Goal: Communication & Community: Answer question/provide support

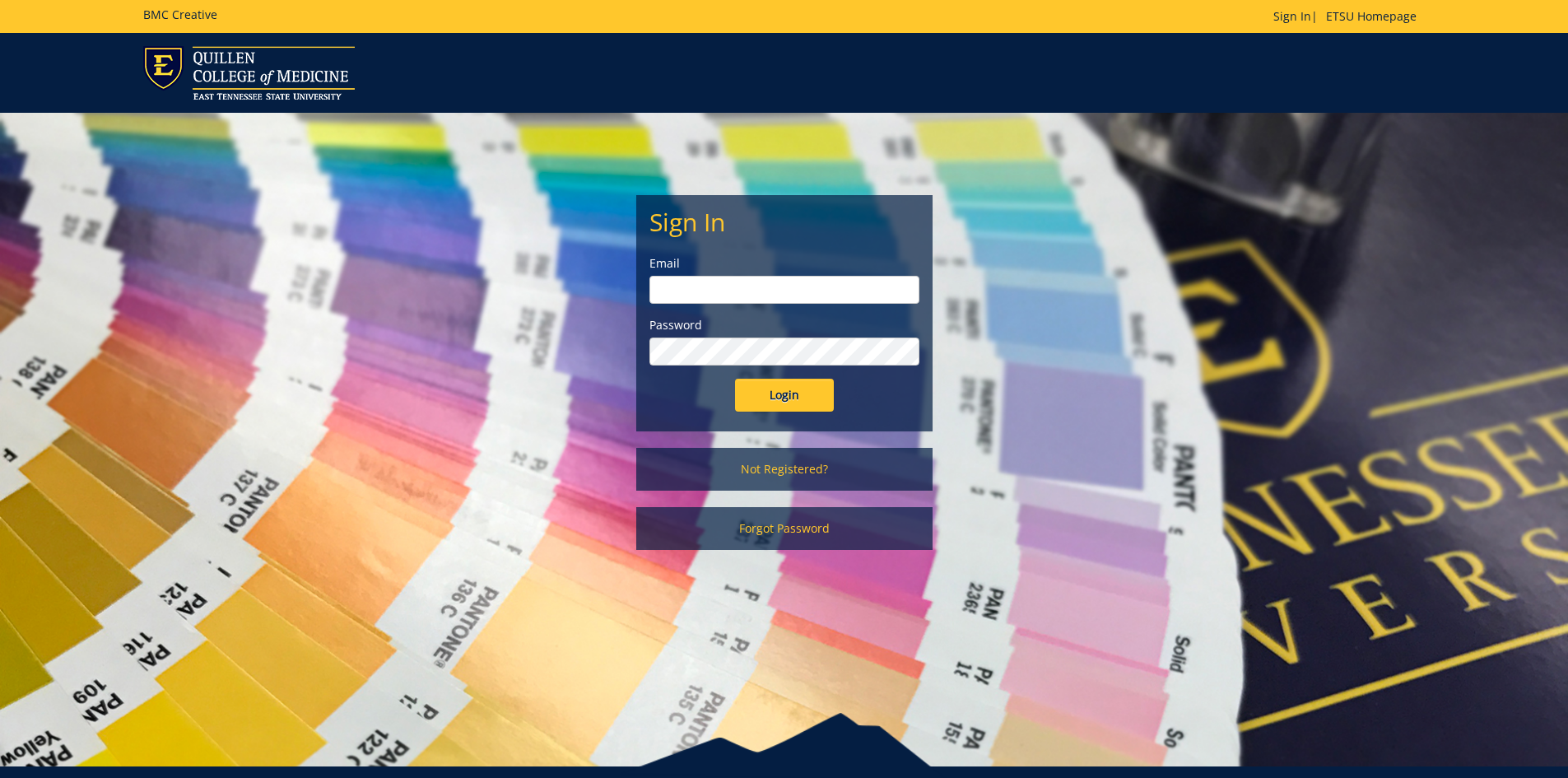
type input "[EMAIL_ADDRESS][DOMAIN_NAME]"
click at [779, 389] on input "Login" at bounding box center [784, 395] width 98 height 33
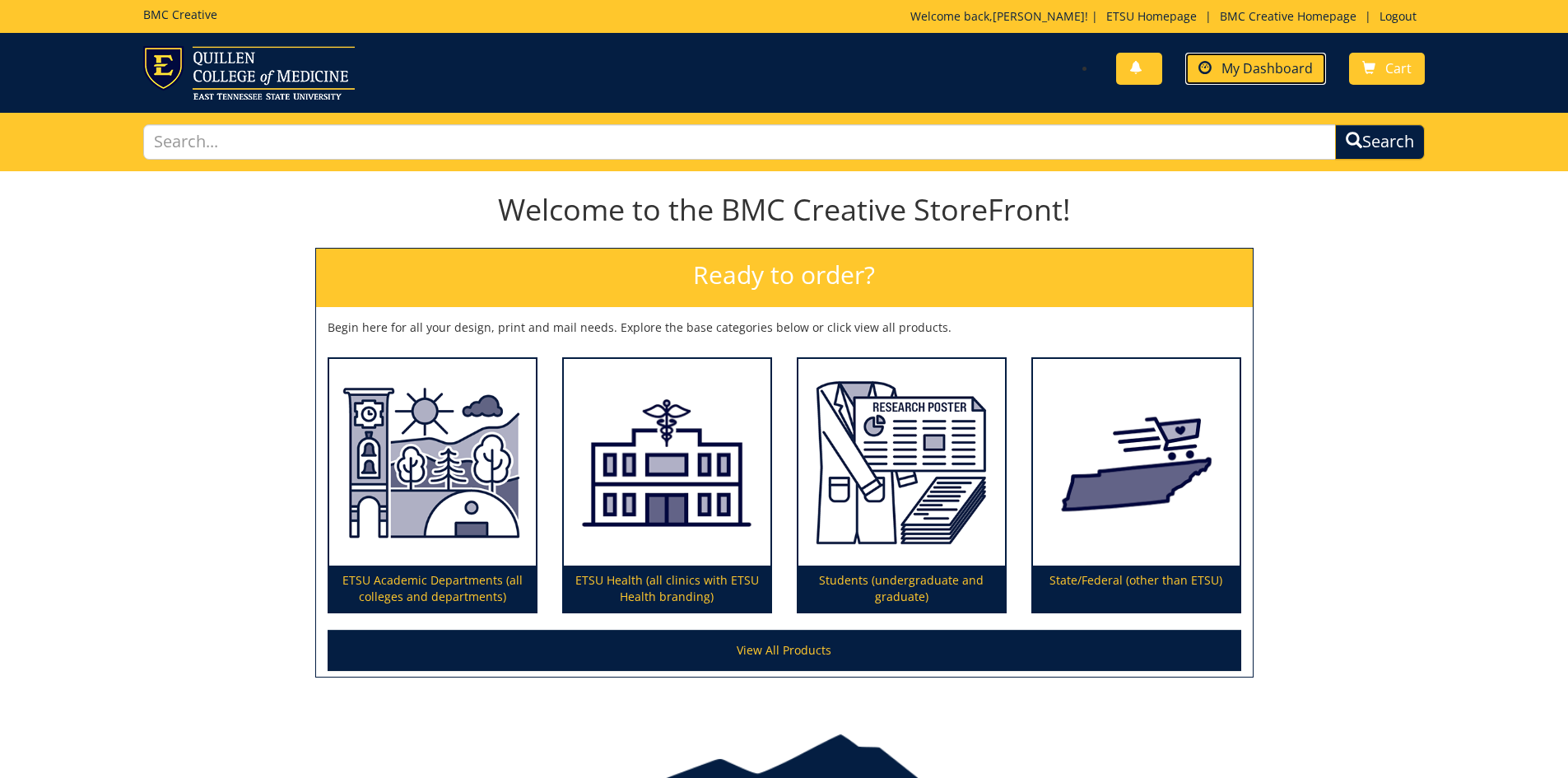
click at [1284, 80] on link "My Dashboard" at bounding box center [1255, 68] width 141 height 32
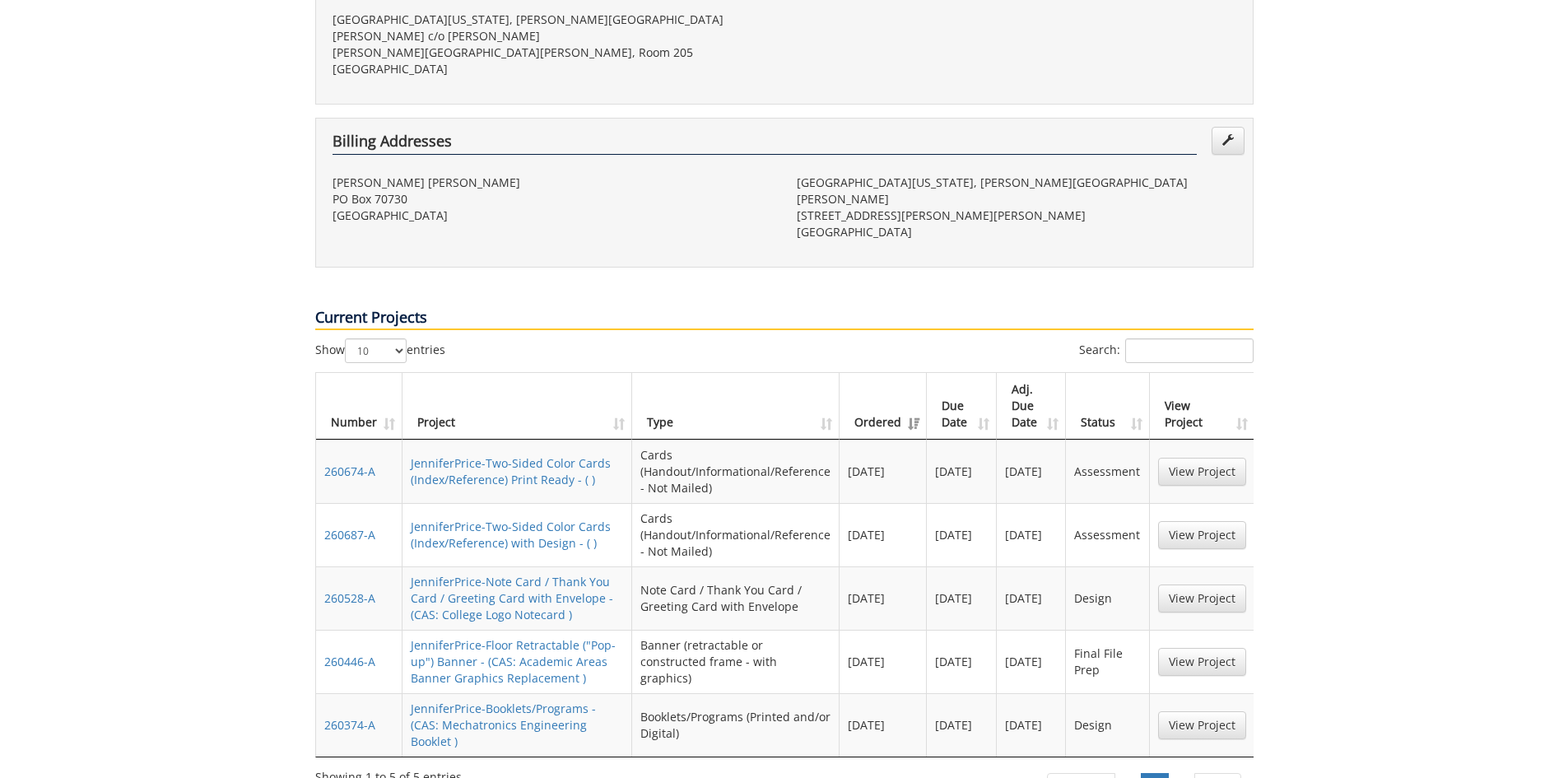
scroll to position [576, 0]
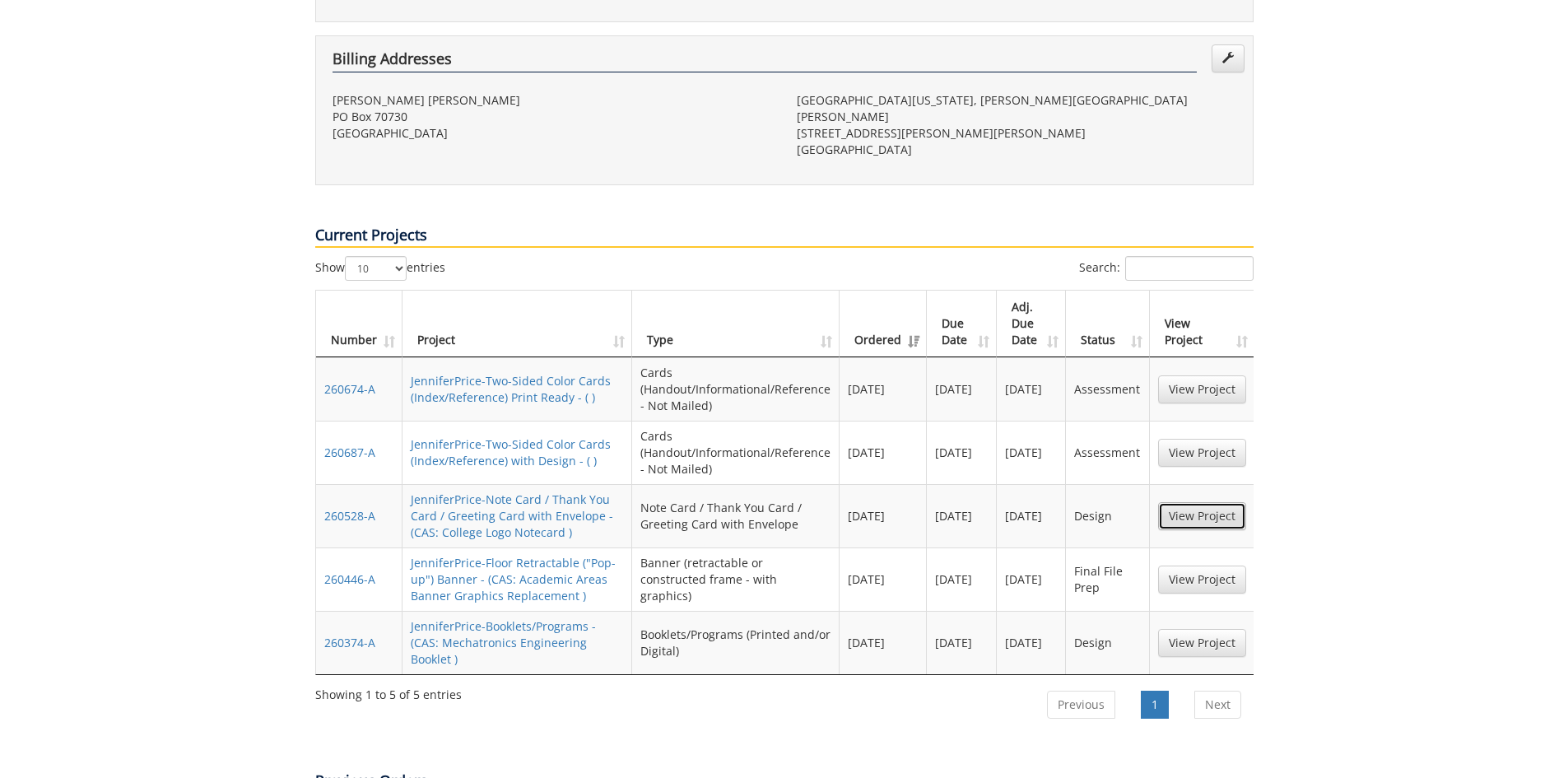
click at [1201, 502] on link "View Project" at bounding box center [1202, 516] width 88 height 28
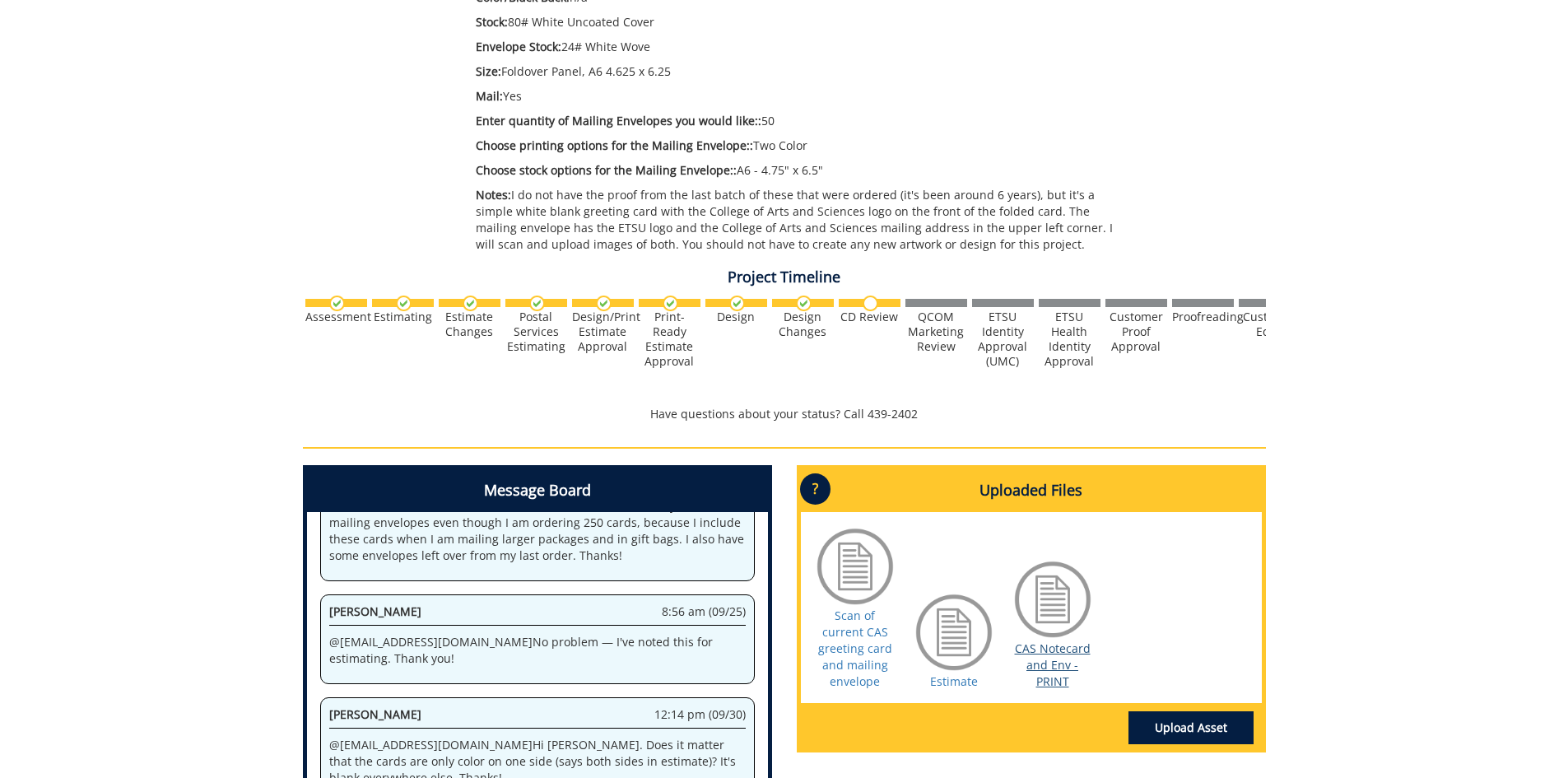
scroll to position [658, 0]
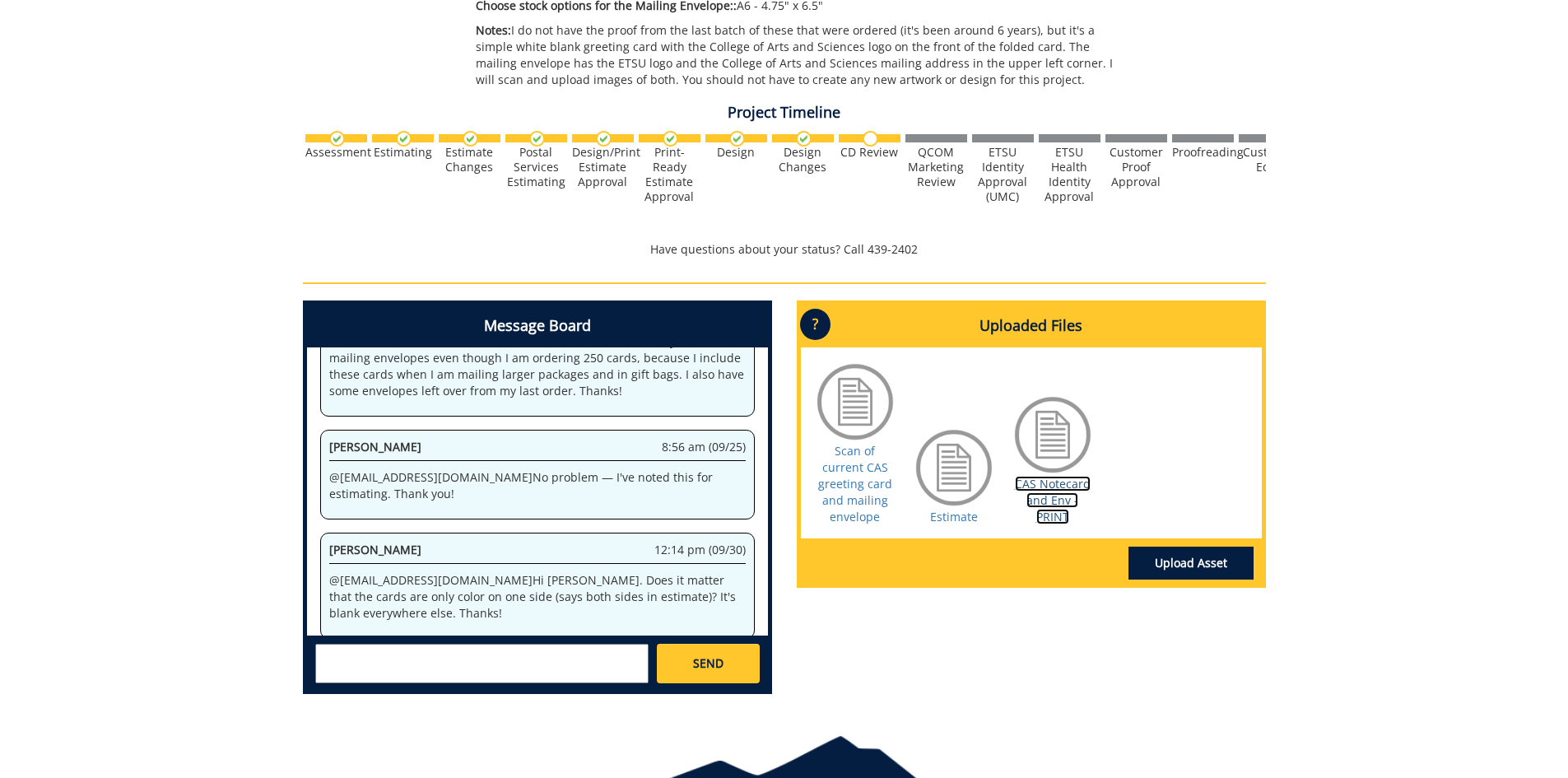
click at [1049, 508] on link "CAS Notecard and Env - PRINT" at bounding box center [1053, 500] width 76 height 49
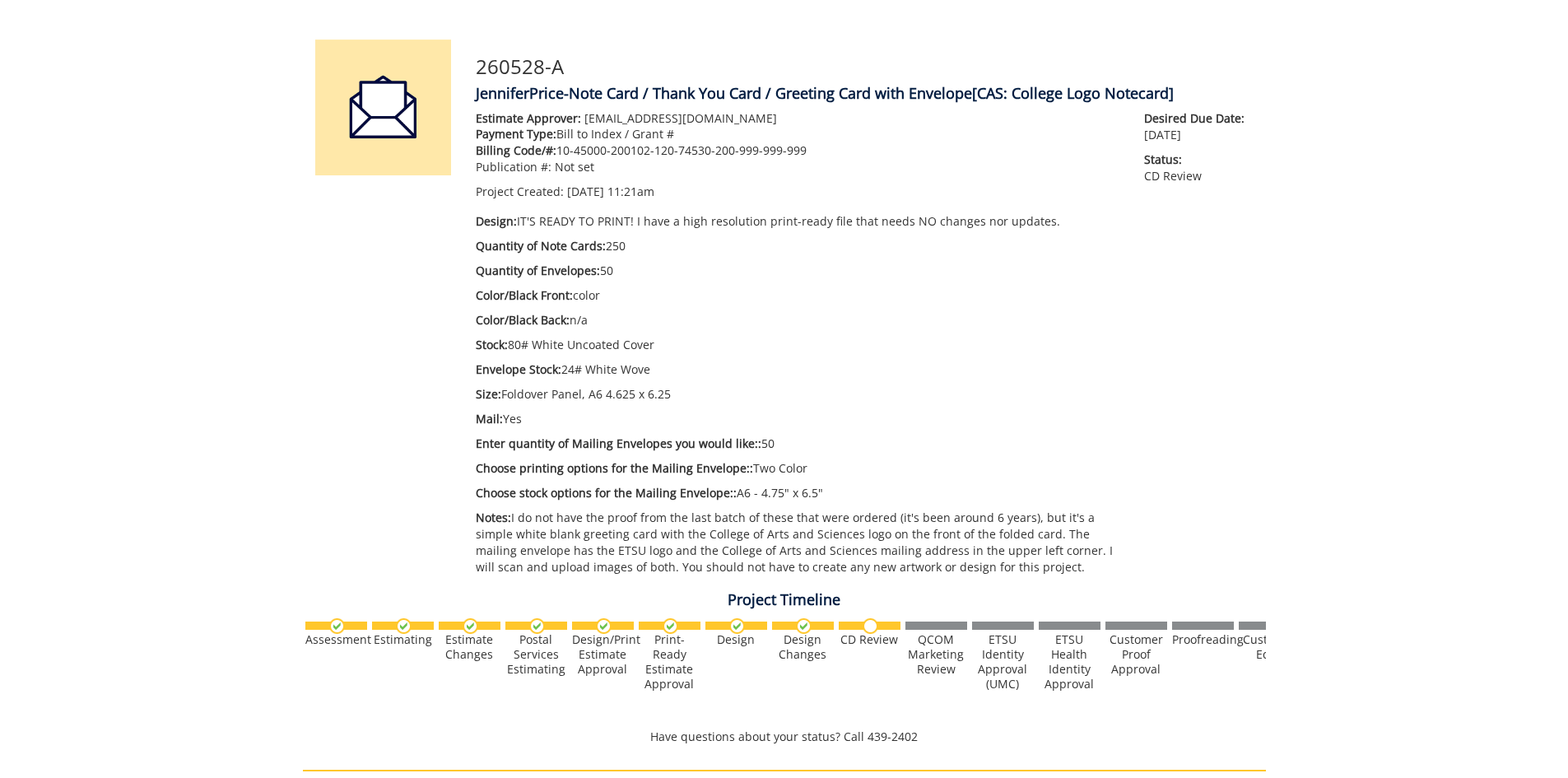
scroll to position [0, 0]
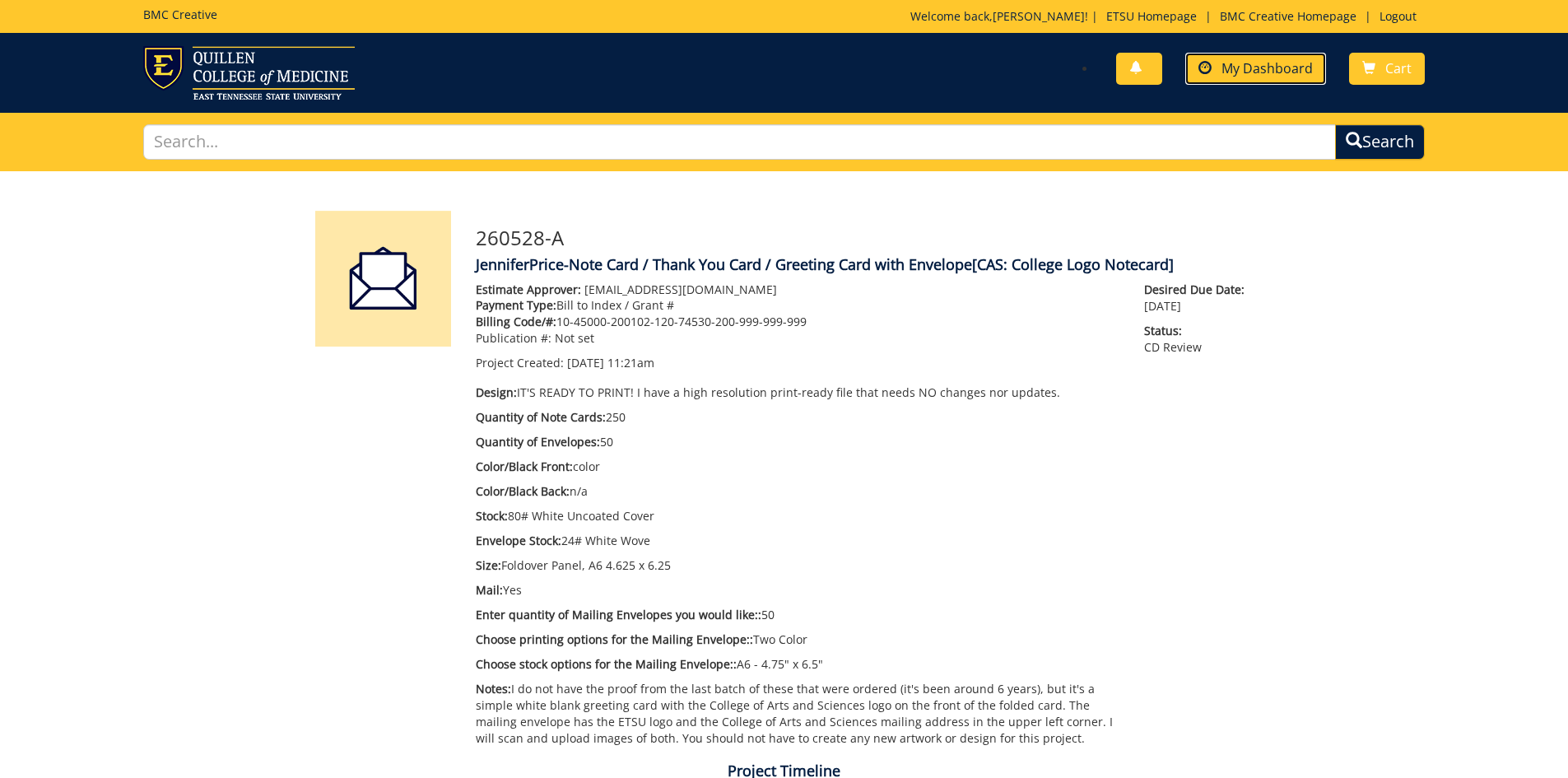
click at [1309, 66] on span "My Dashboard" at bounding box center [1267, 68] width 92 height 19
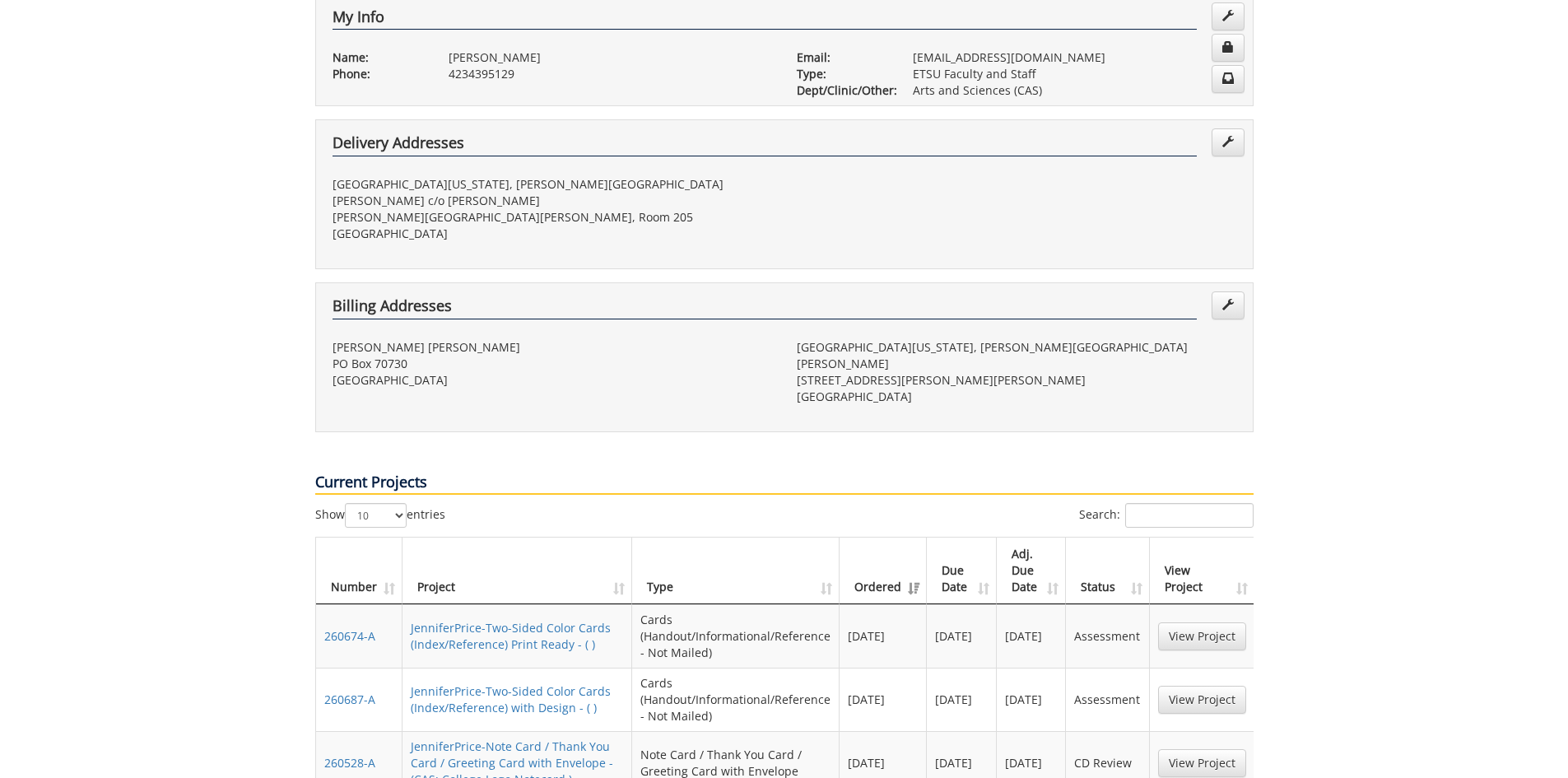
scroll to position [494, 0]
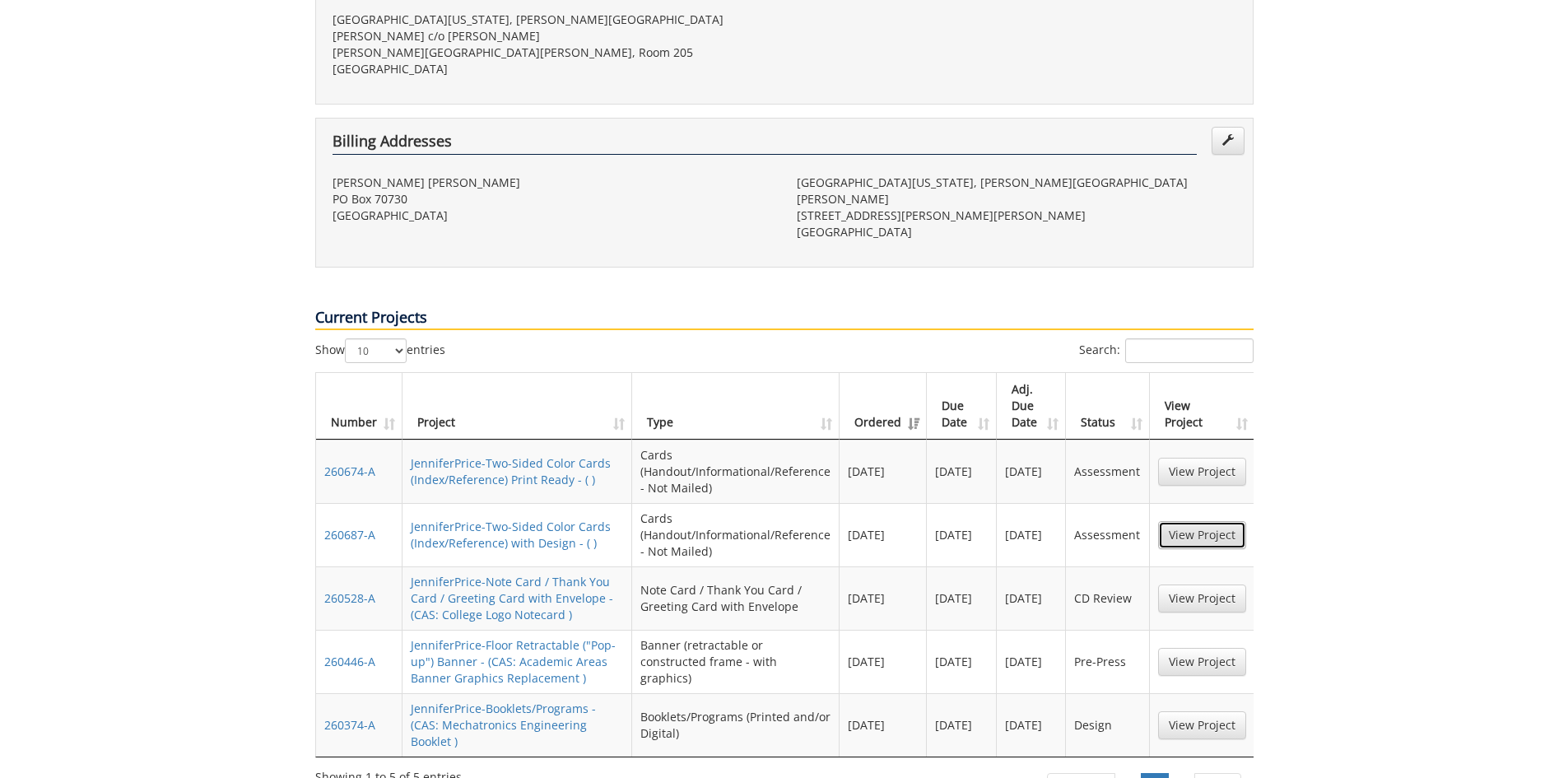
click at [1213, 521] on link "View Project" at bounding box center [1202, 535] width 88 height 28
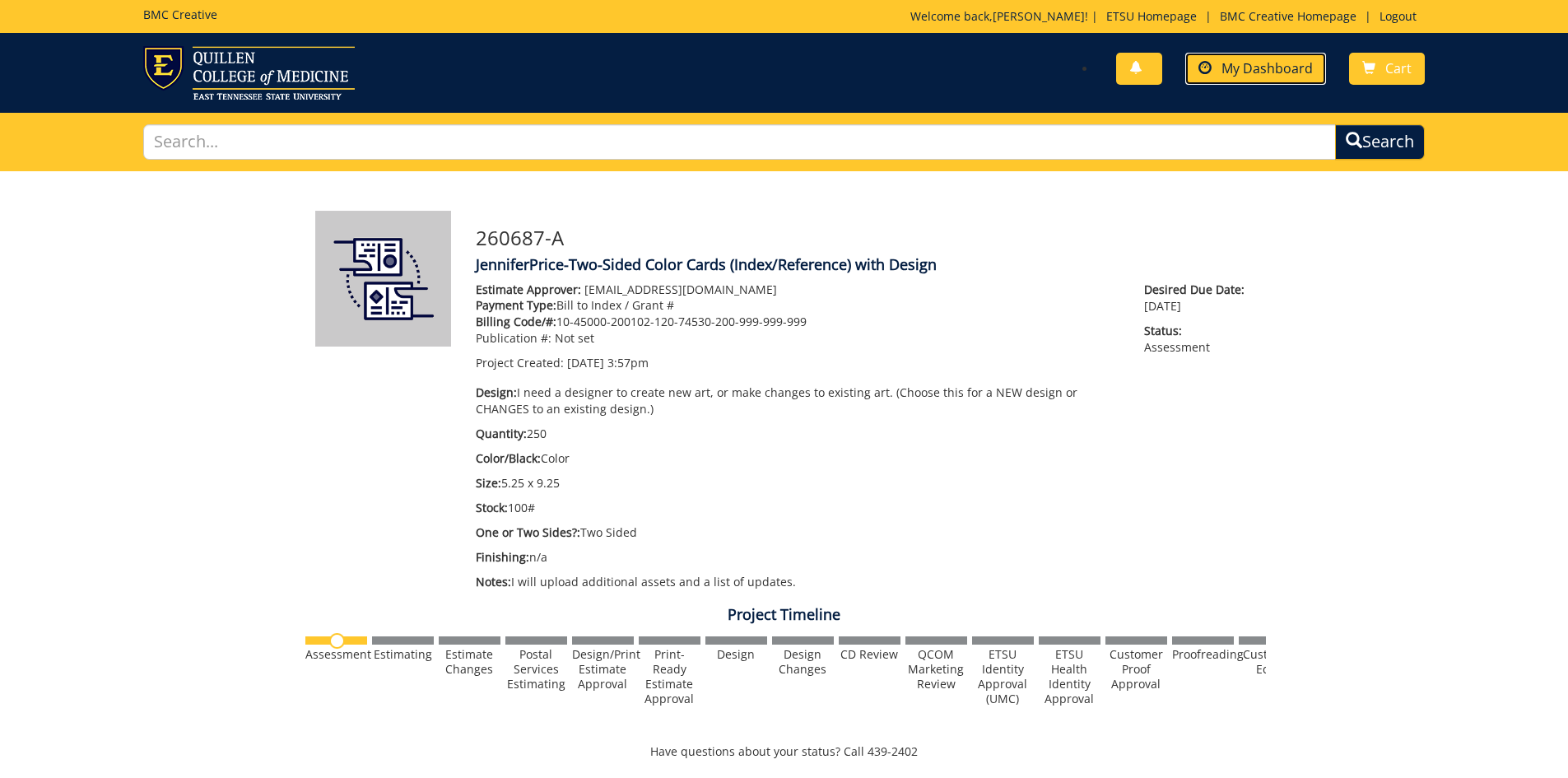
click at [1243, 68] on span "My Dashboard" at bounding box center [1267, 68] width 92 height 19
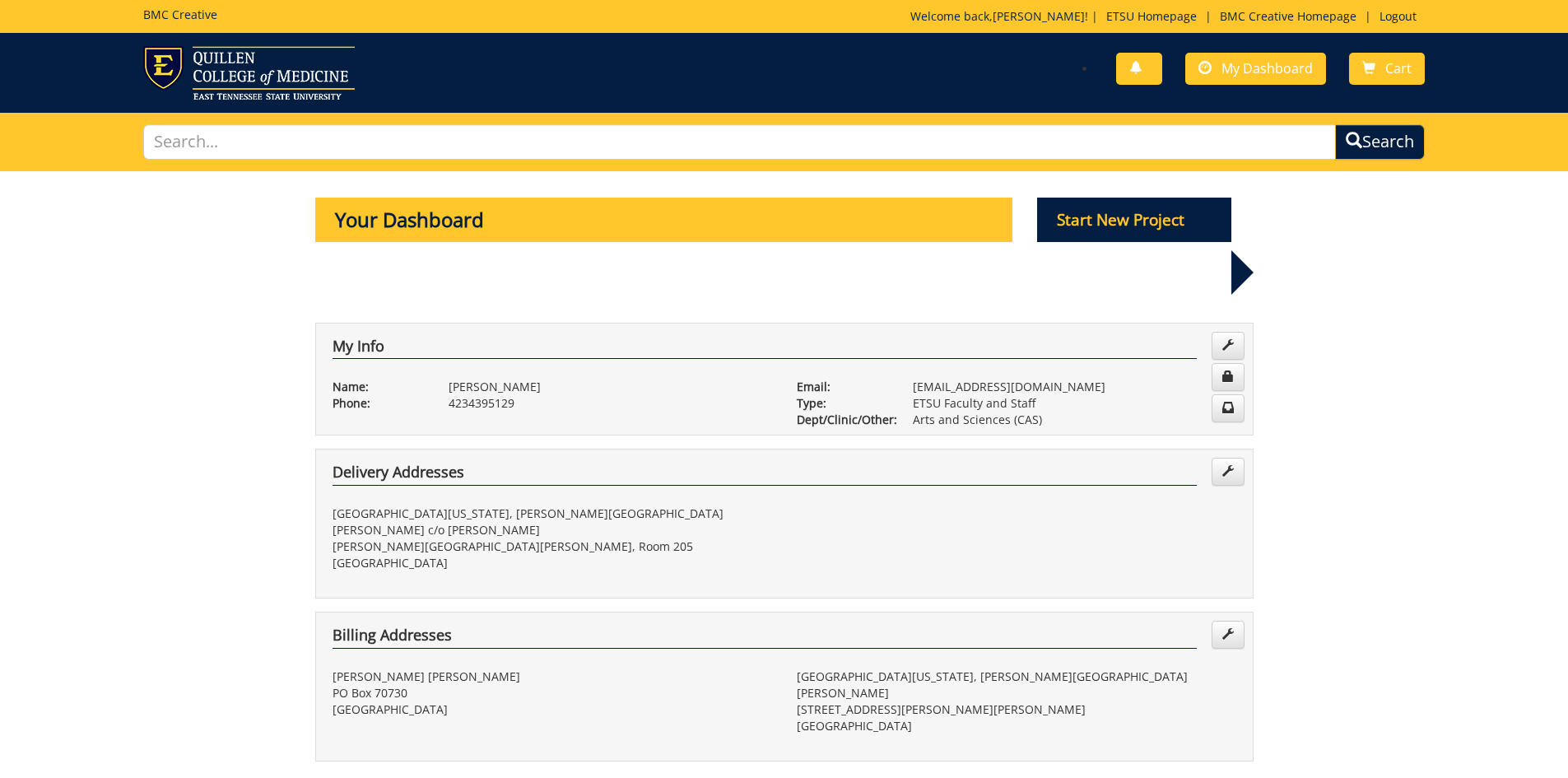
scroll to position [247, 0]
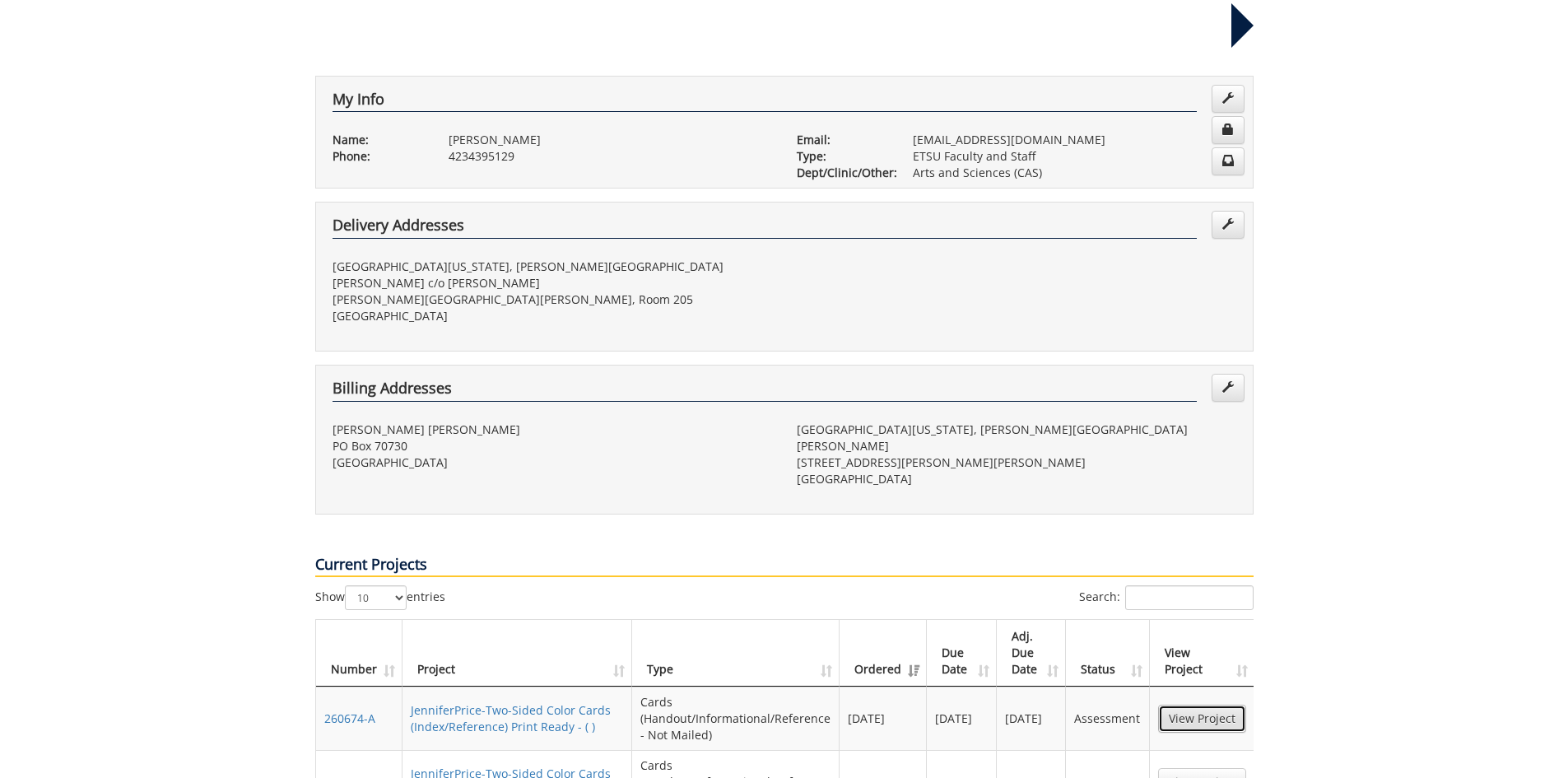
click at [1184, 705] on link "View Project" at bounding box center [1202, 719] width 88 height 28
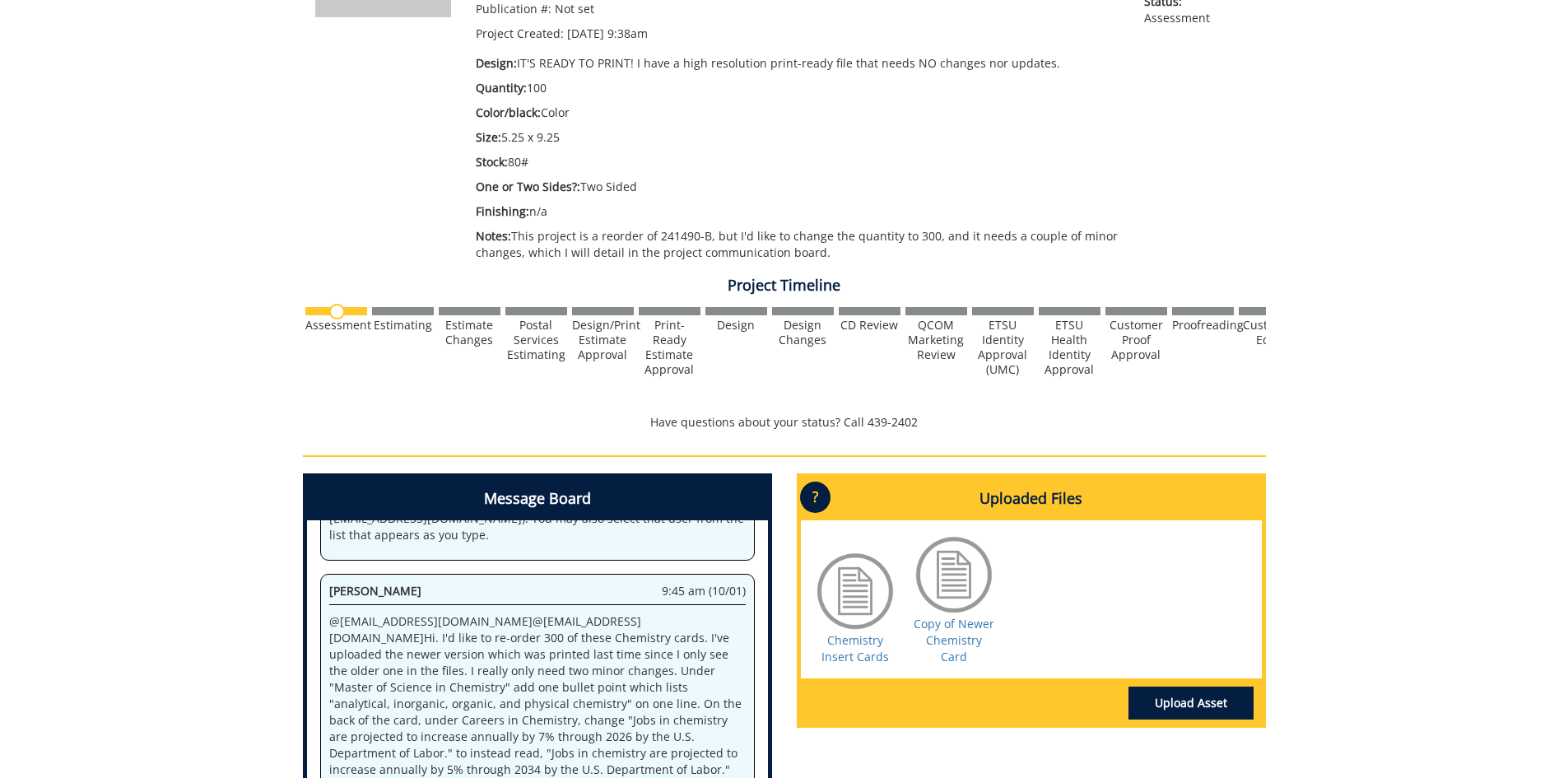
scroll to position [412, 0]
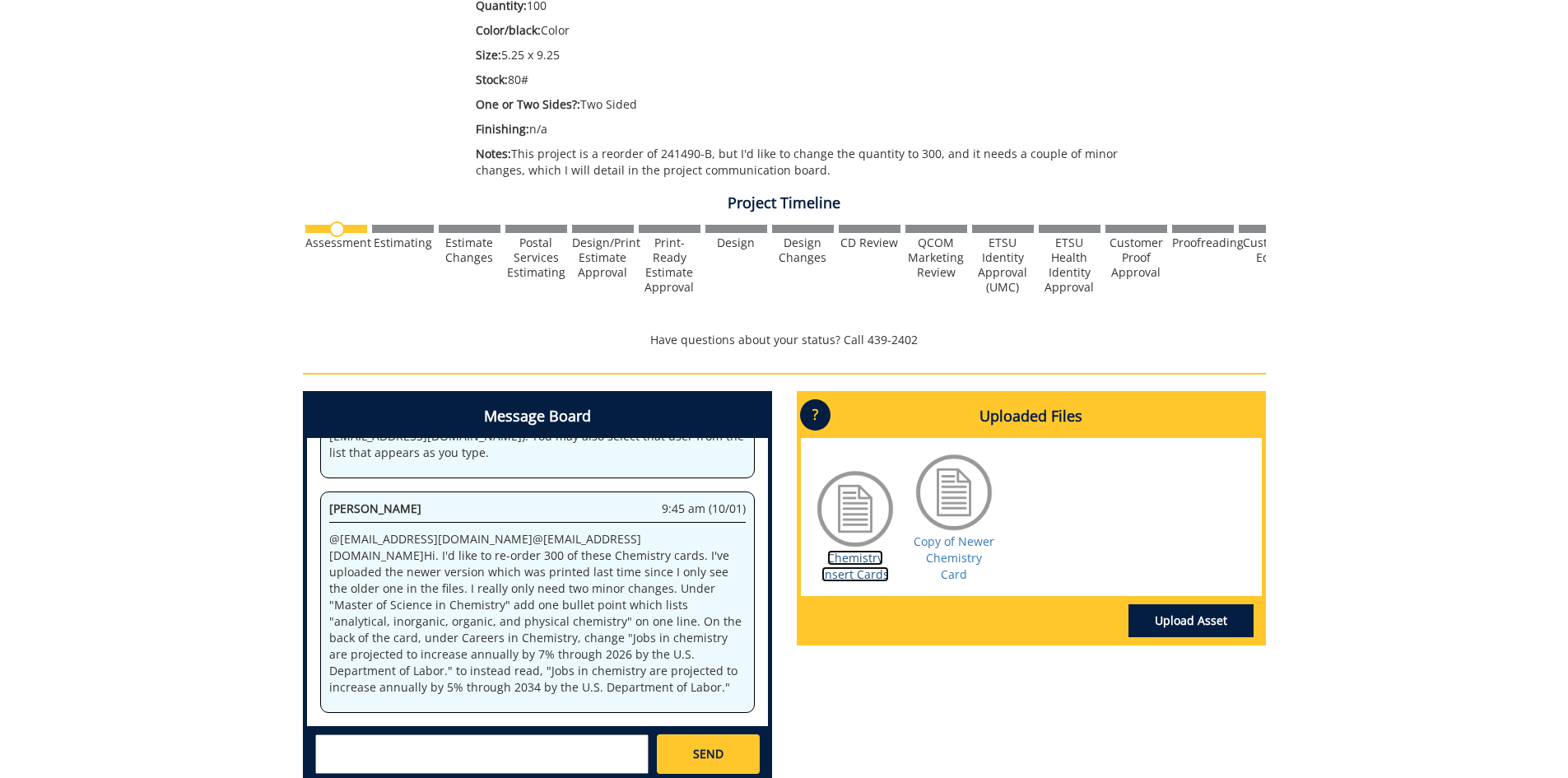
click at [869, 566] on link "Chemistry Insert Cards" at bounding box center [855, 566] width 67 height 32
click at [962, 560] on link "Copy of Newer Chemistry Card" at bounding box center [953, 558] width 81 height 49
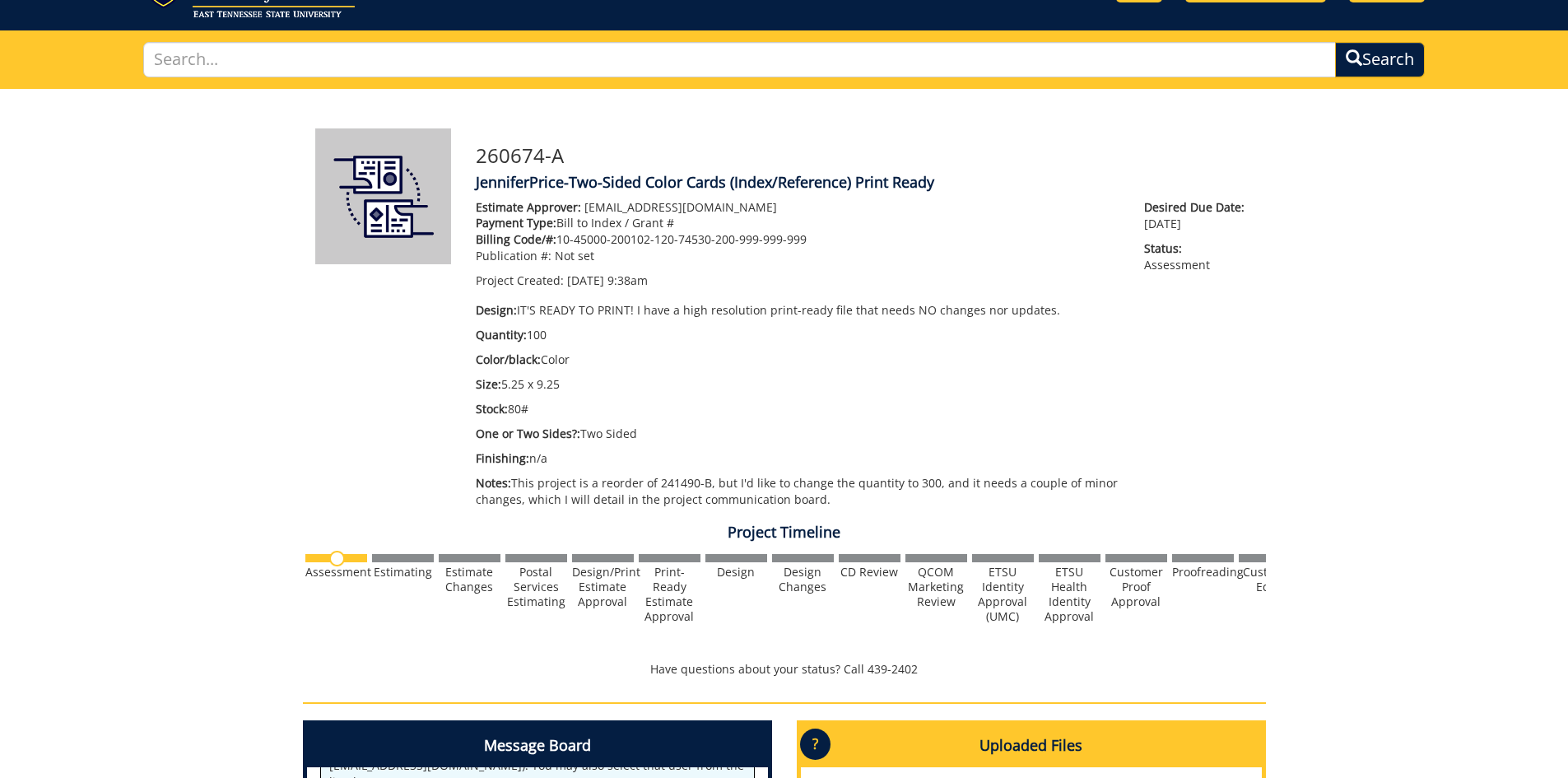
scroll to position [0, 0]
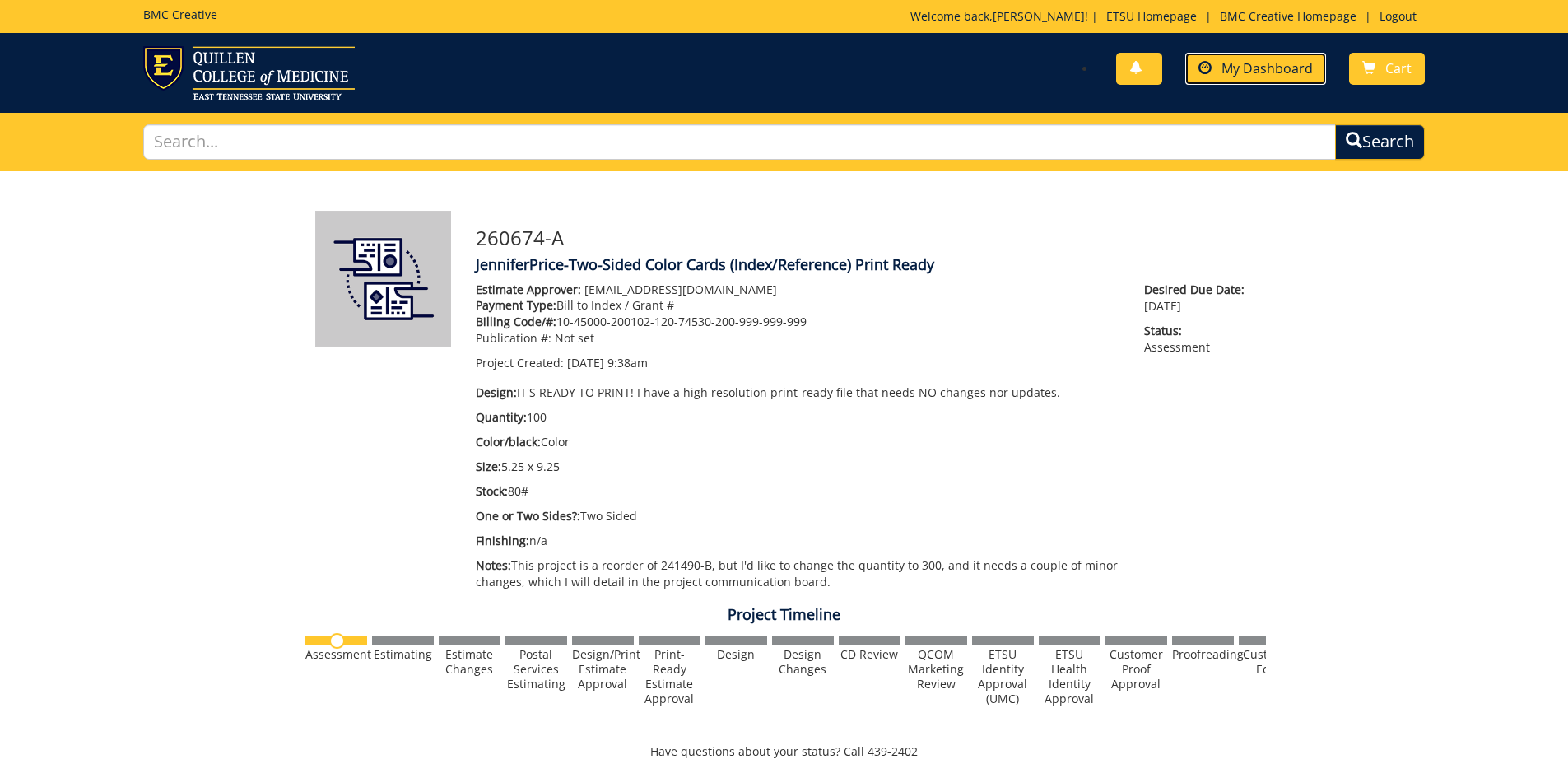
click at [1264, 76] on span "My Dashboard" at bounding box center [1267, 68] width 92 height 19
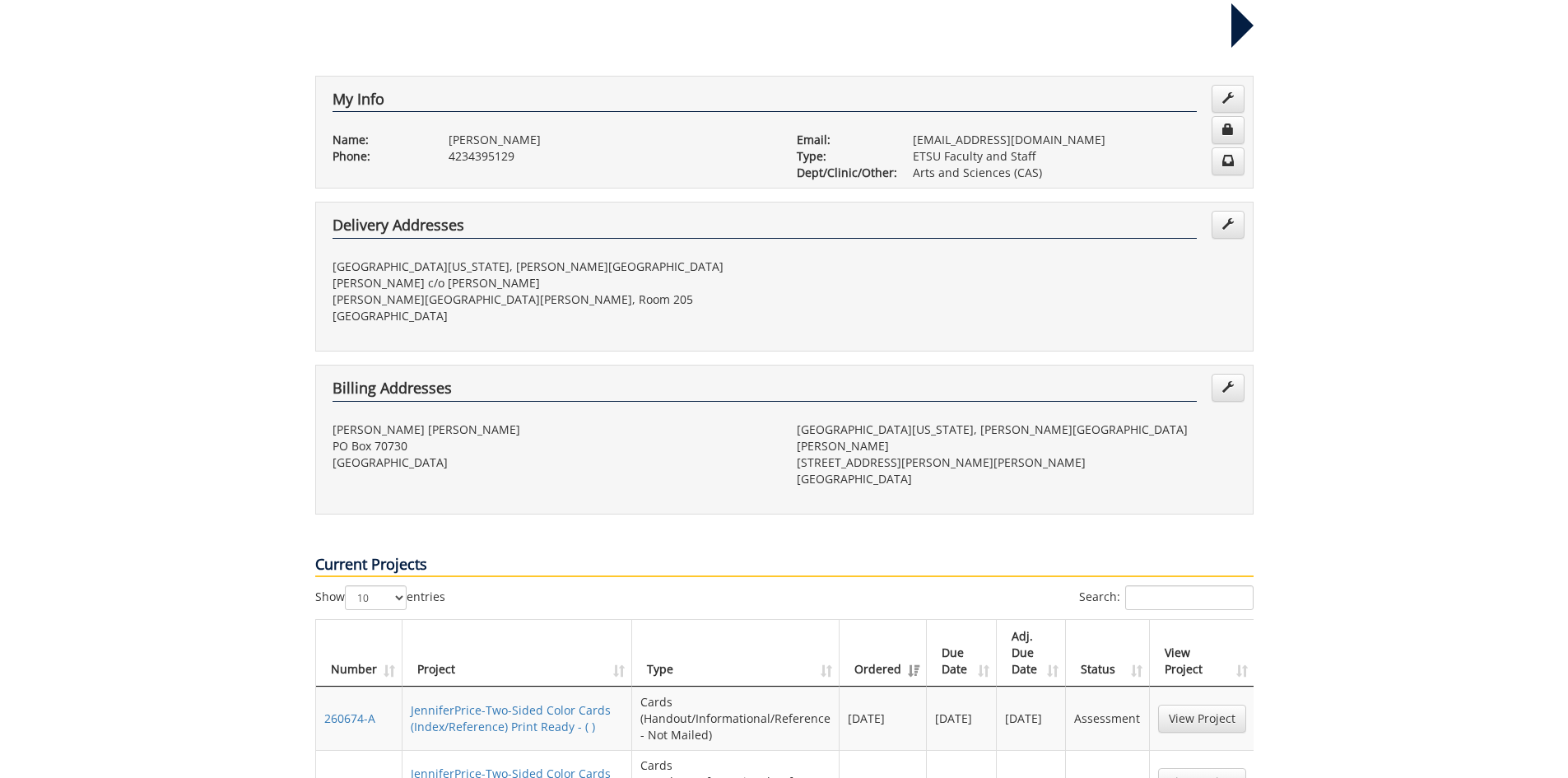
scroll to position [412, 0]
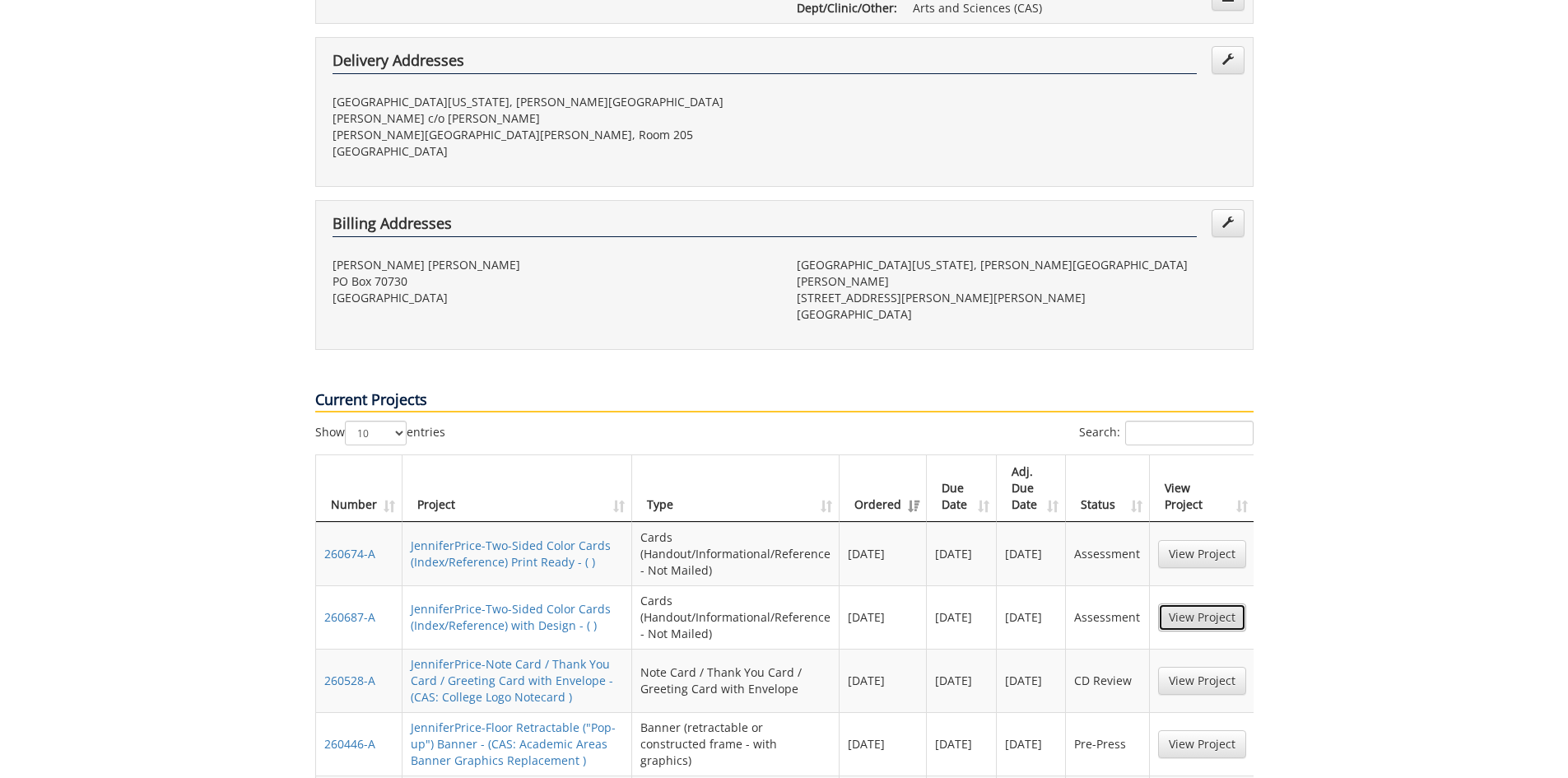
click at [1185, 604] on link "View Project" at bounding box center [1202, 617] width 88 height 28
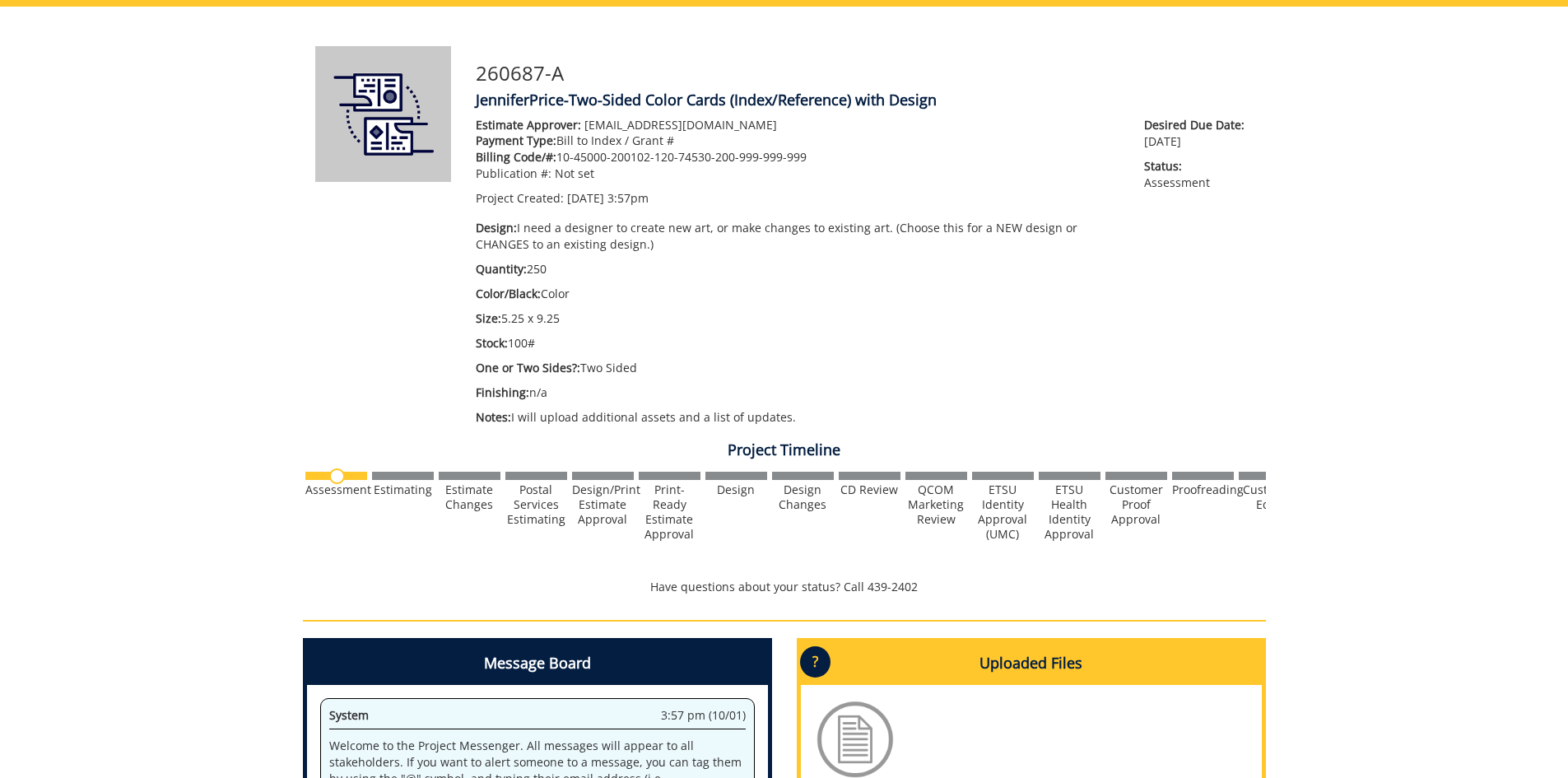
scroll to position [494, 0]
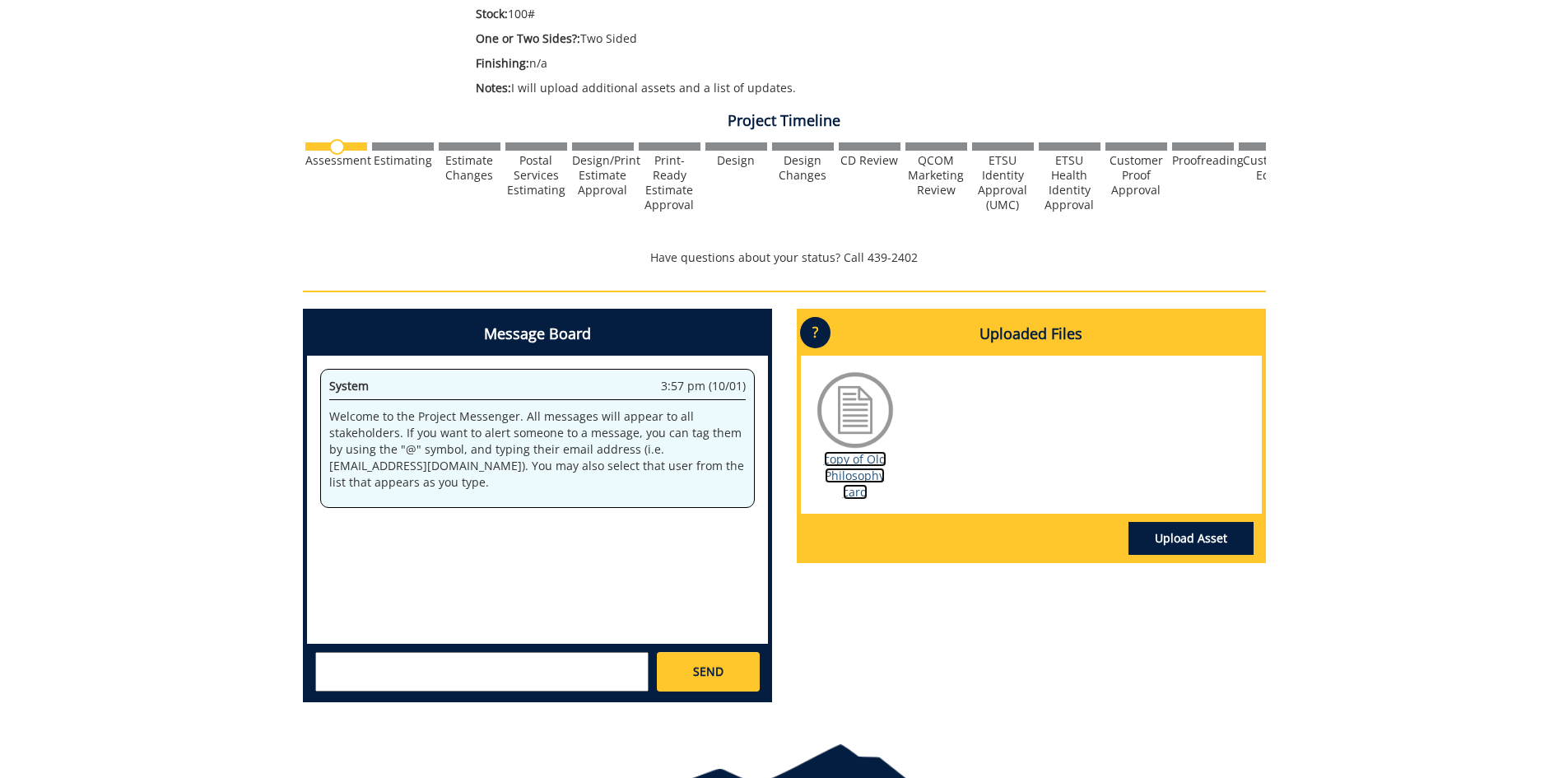
click at [858, 476] on link "copy of Old Philosophy card" at bounding box center [855, 475] width 62 height 49
click at [493, 663] on textarea at bounding box center [482, 672] width 333 height 40
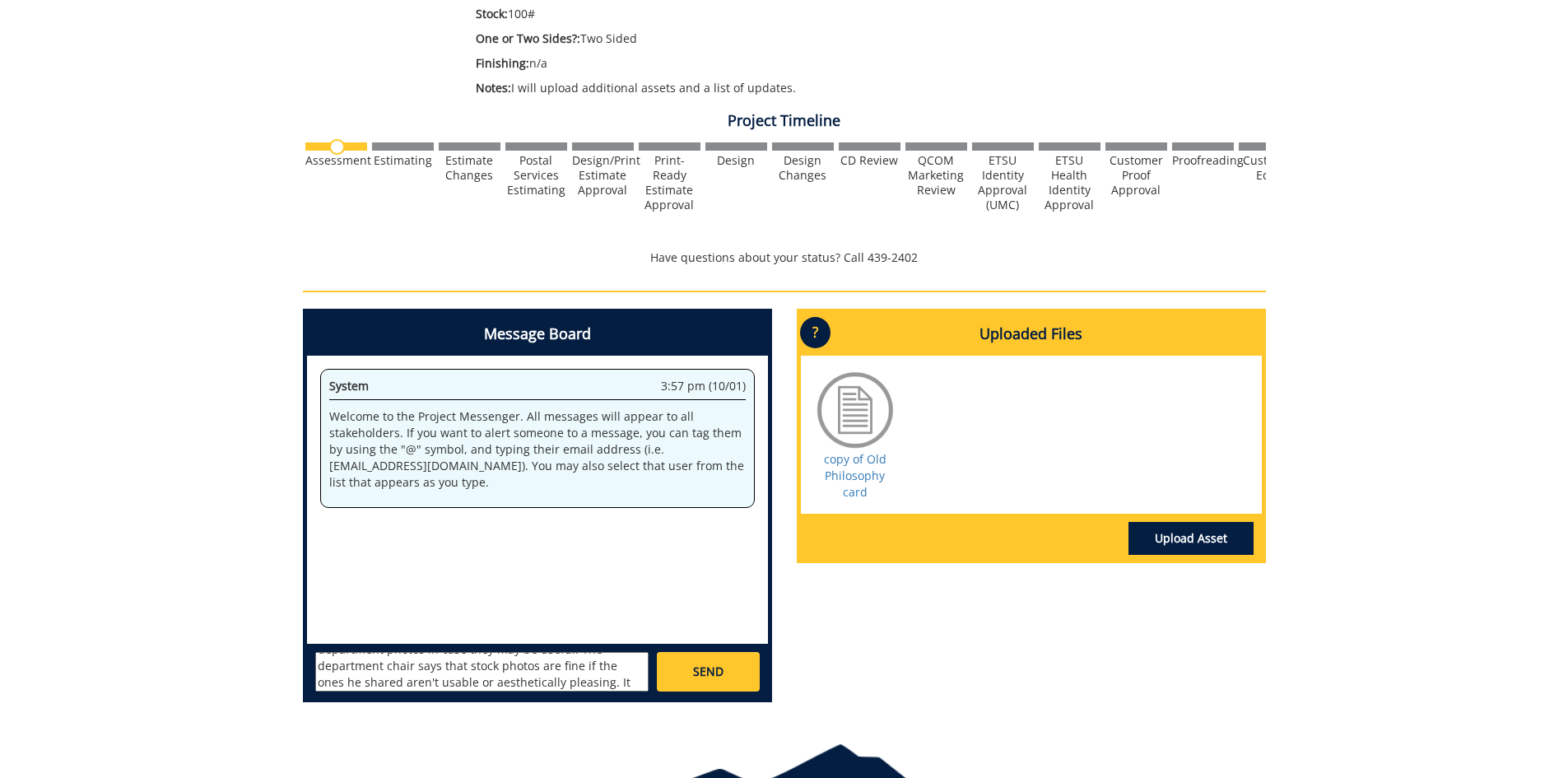
scroll to position [79, 0]
type textarea "@[EMAIL_ADDRESS][DOMAIN_NAME] This card will need a redesign with updated brand…"
click at [706, 671] on span "SEND" at bounding box center [708, 671] width 30 height 17
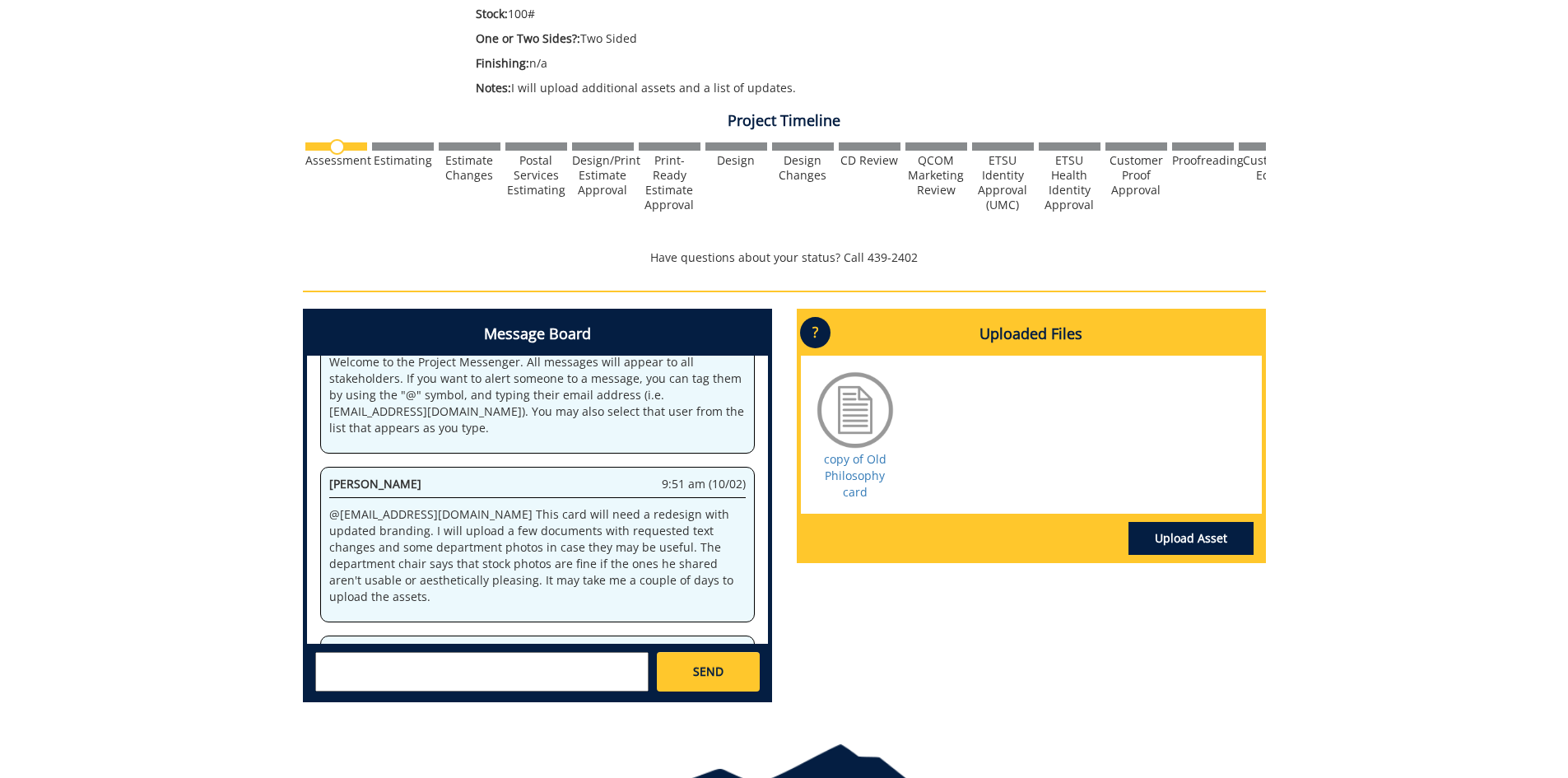
scroll to position [29877, 0]
